Goal: Book appointment/travel/reservation

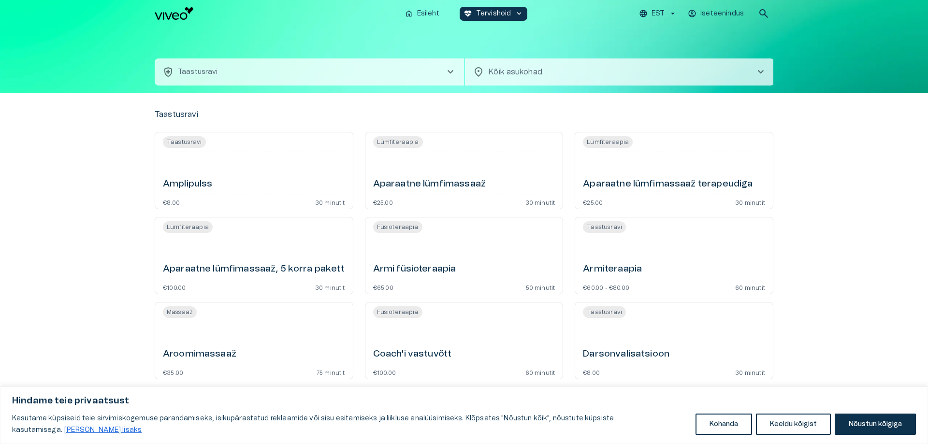
click at [522, 70] on body "Hindame teie privaatsust Kasutame küpsiseid teie sirvimiskogemuse parandamiseks…" at bounding box center [464, 222] width 928 height 444
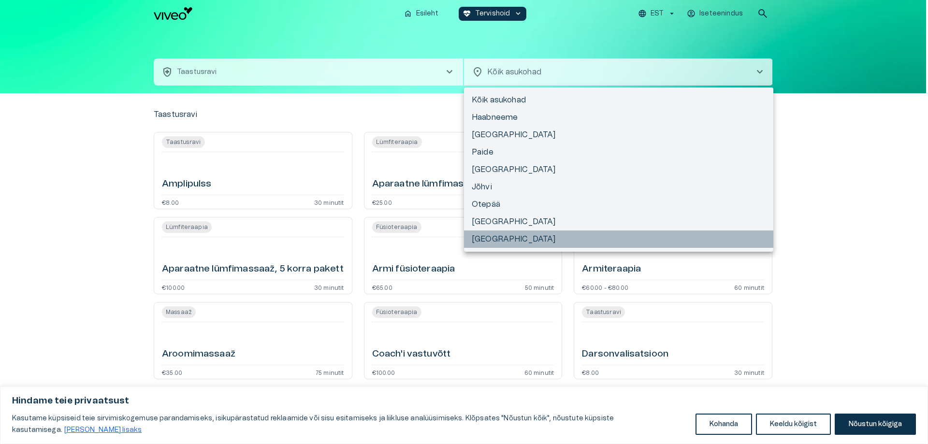
click at [488, 233] on li "[GEOGRAPHIC_DATA]" at bounding box center [618, 239] width 309 height 17
type input "**********"
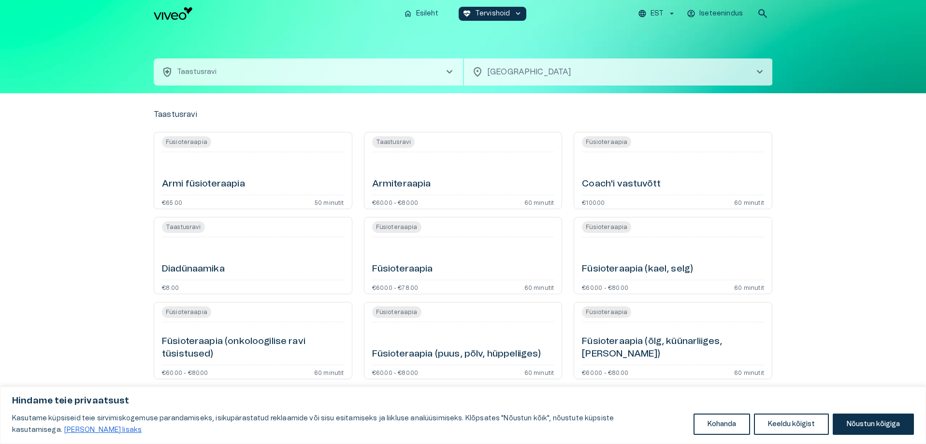
click at [447, 70] on span "chevron_right" at bounding box center [450, 72] width 12 height 12
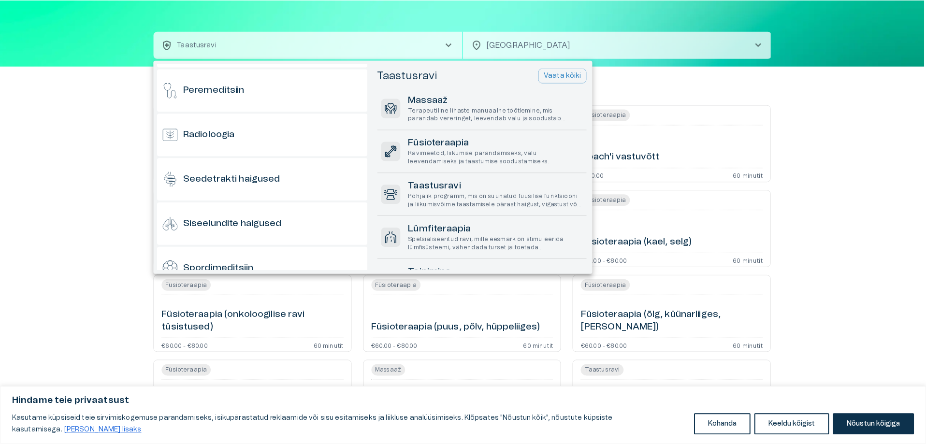
scroll to position [570, 0]
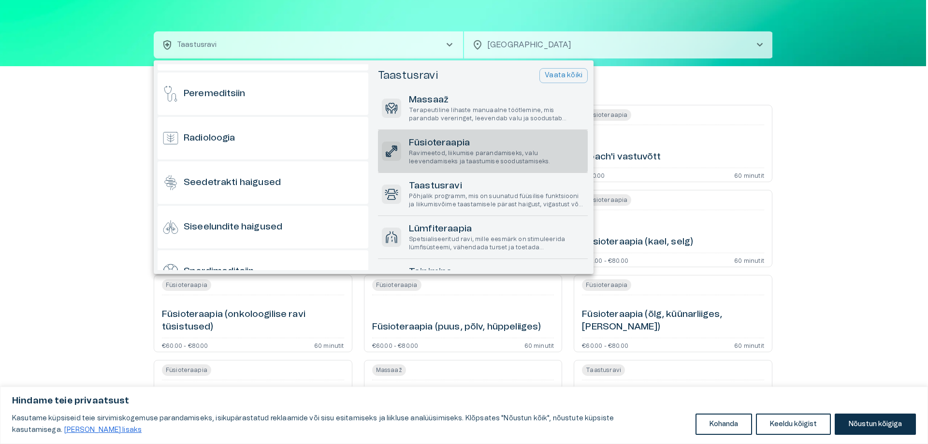
click at [440, 148] on h6 "Füsioteraapia" at bounding box center [496, 143] width 175 height 13
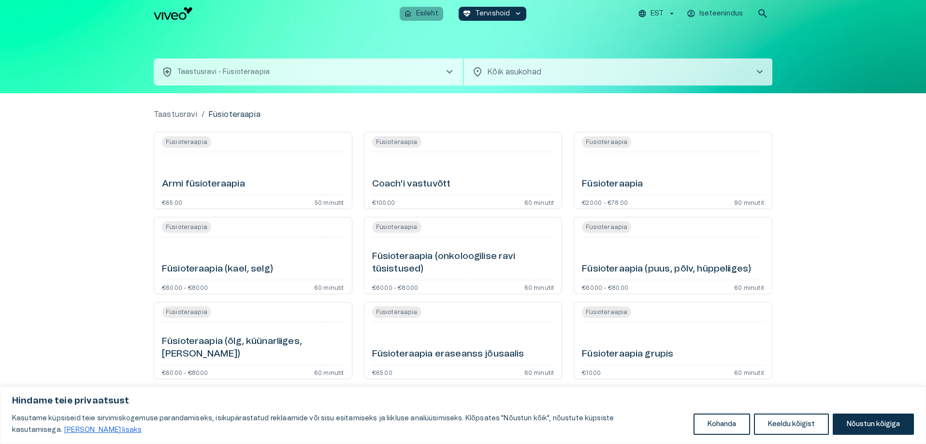
click at [435, 12] on p "Esileht" at bounding box center [427, 14] width 22 height 10
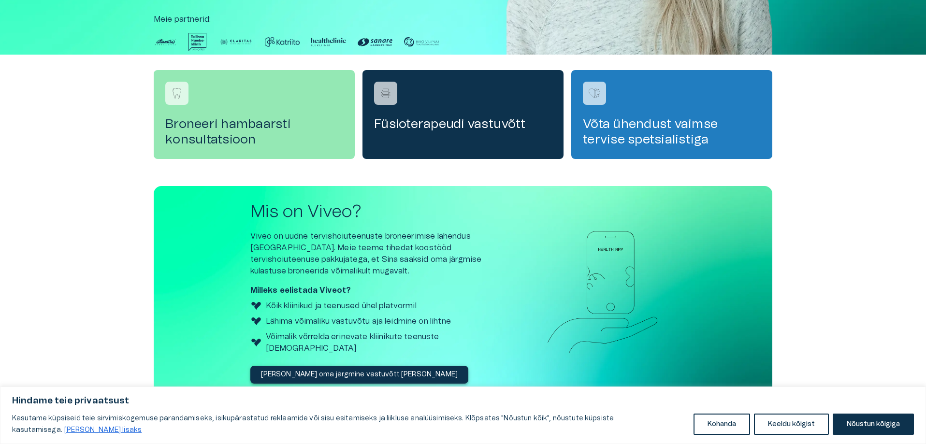
scroll to position [270, 0]
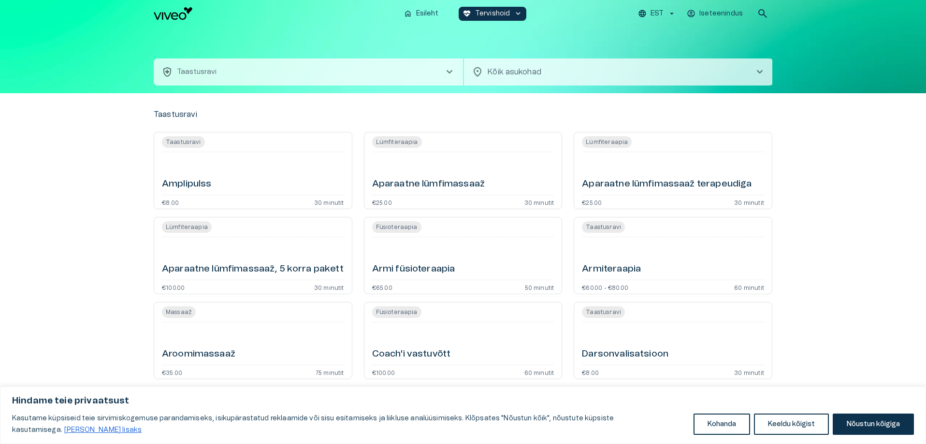
click at [447, 72] on span "chevron_right" at bounding box center [450, 72] width 12 height 12
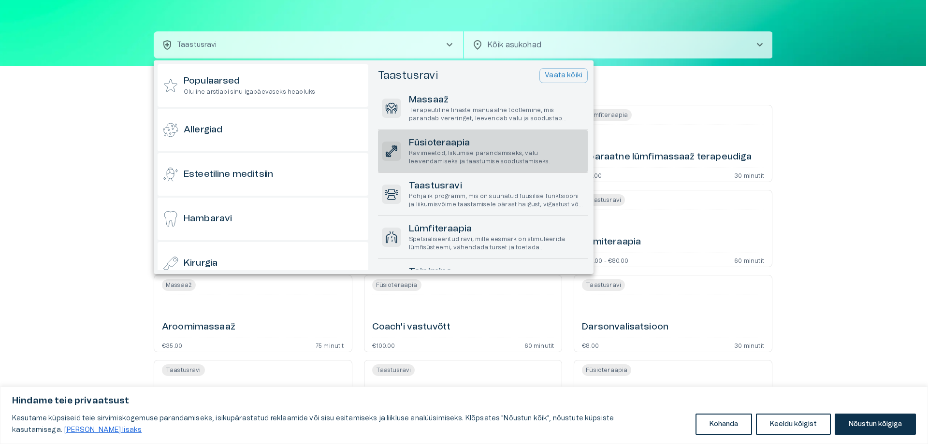
click at [427, 149] on p "Ravimeetod, liikumise parandamiseks, valu leevendamiseks ja taastumise soodusta…" at bounding box center [496, 157] width 175 height 16
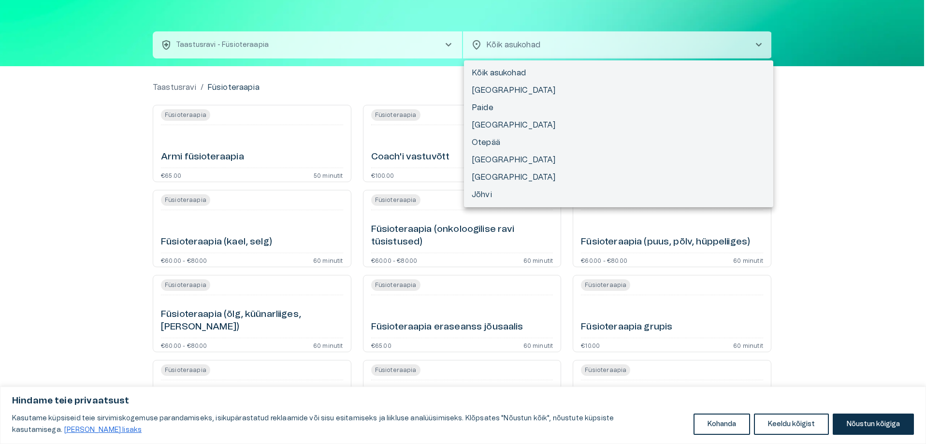
click at [519, 49] on body "Hindame teie privaatsust Kasutame küpsiseid teie sirvimiskogemuse parandamiseks…" at bounding box center [463, 195] width 926 height 444
click at [504, 87] on li "[GEOGRAPHIC_DATA]" at bounding box center [618, 90] width 309 height 17
type input "**********"
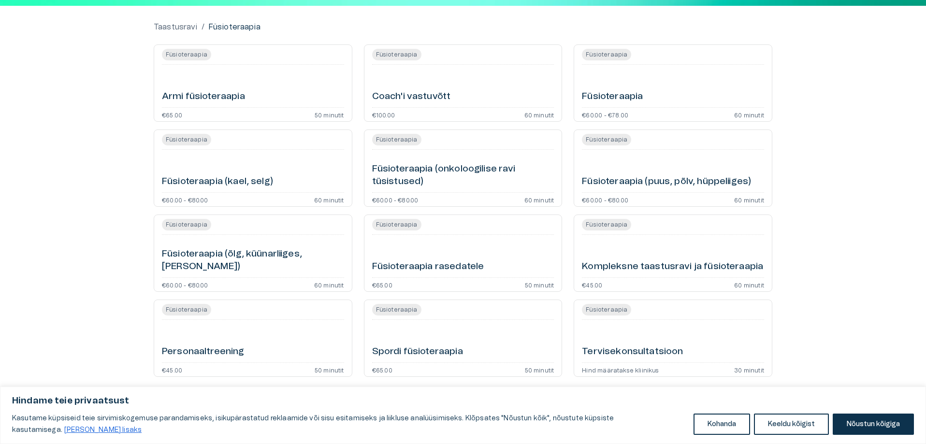
scroll to position [91, 0]
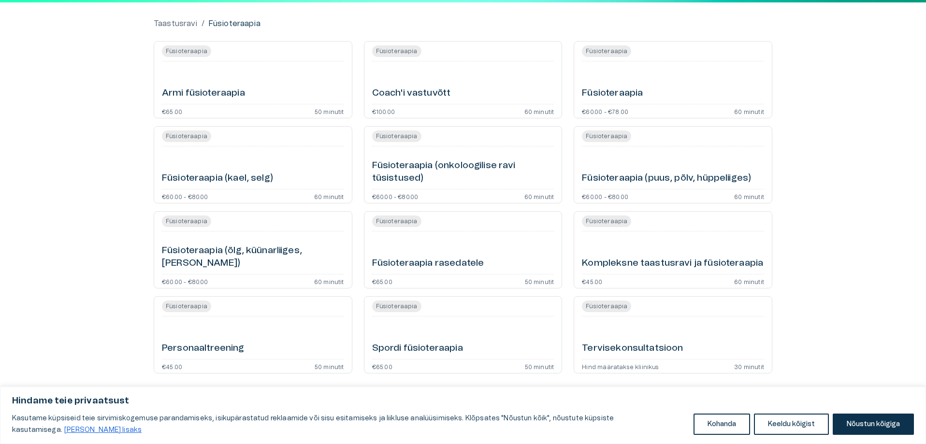
click at [261, 191] on div "Füsioteraapia Füsioteraapia (kael, selg) €60.00 - €80.00 60 minutit" at bounding box center [253, 164] width 199 height 77
